Goal: Find specific page/section: Find specific page/section

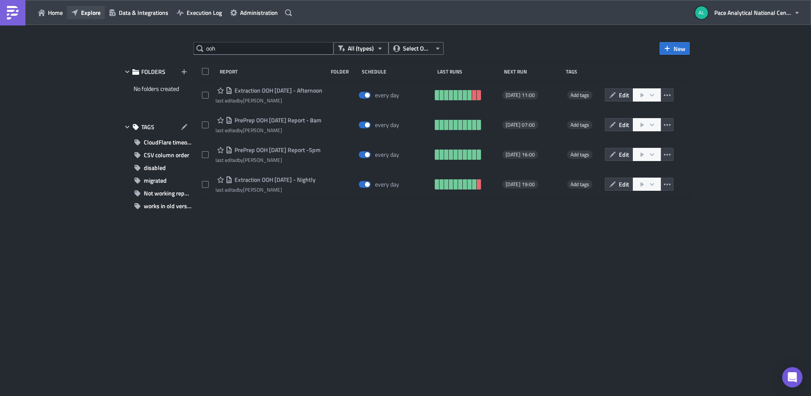
click at [96, 14] on span "Explore" at bounding box center [91, 12] width 20 height 9
click at [93, 16] on span "Explore" at bounding box center [91, 12] width 20 height 9
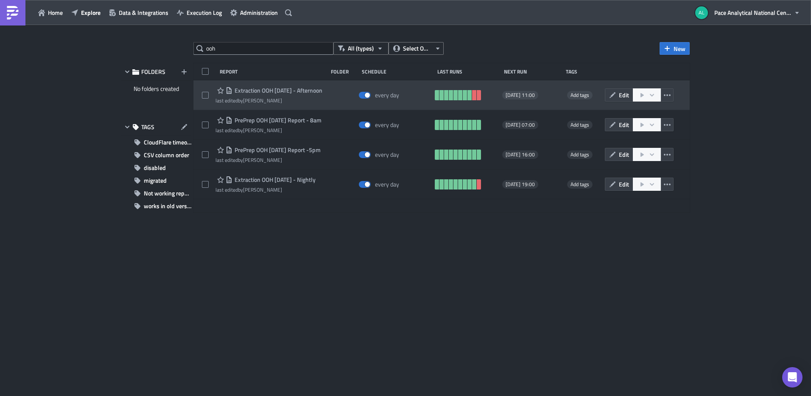
click at [248, 90] on span "Extraction OOH [DATE] - Afternoon" at bounding box center [278, 91] width 90 height 8
